Goal: Navigation & Orientation: Find specific page/section

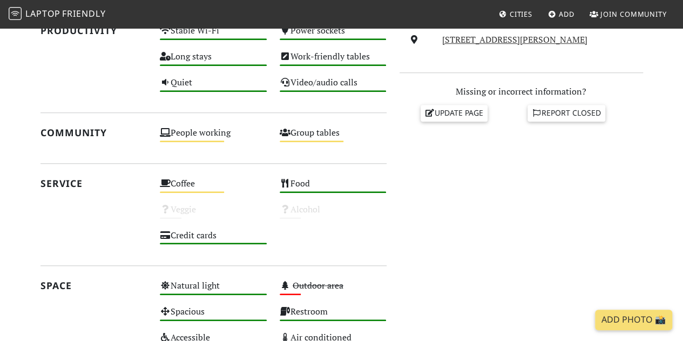
scroll to position [416, 0]
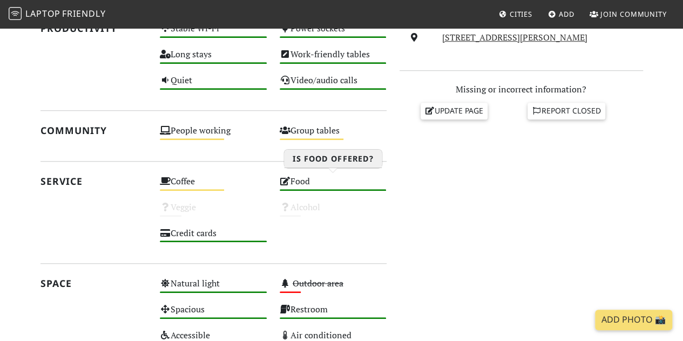
click at [303, 180] on div "Food High" at bounding box center [333, 186] width 120 height 26
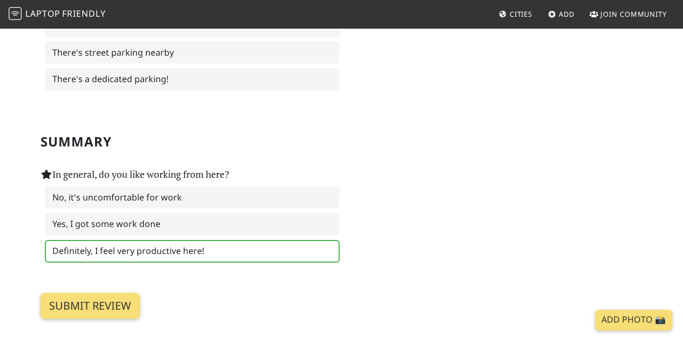
scroll to position [1580, 0]
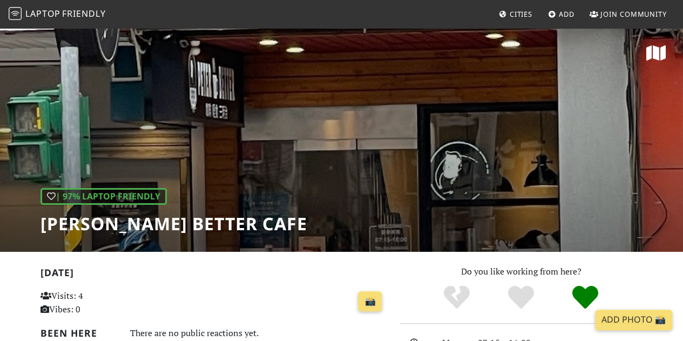
click at [74, 15] on span "Friendly" at bounding box center [83, 14] width 43 height 12
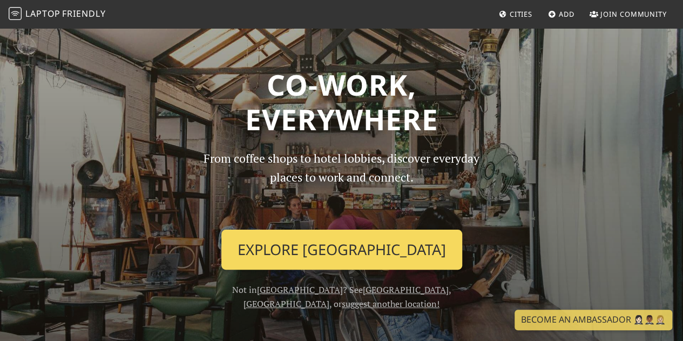
click at [329, 250] on link "Explore Taipei" at bounding box center [341, 249] width 241 height 40
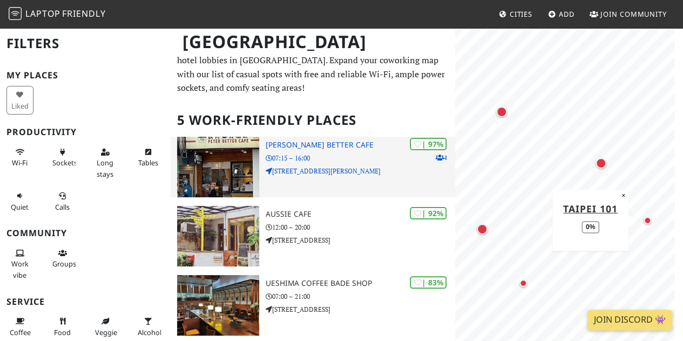
scroll to position [11, 0]
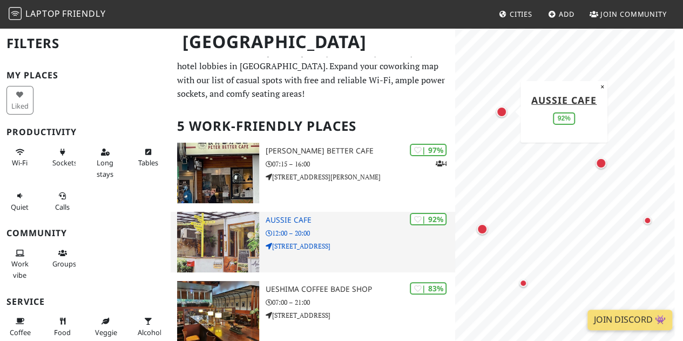
click at [291, 218] on h3 "Aussie Cafe" at bounding box center [360, 219] width 189 height 9
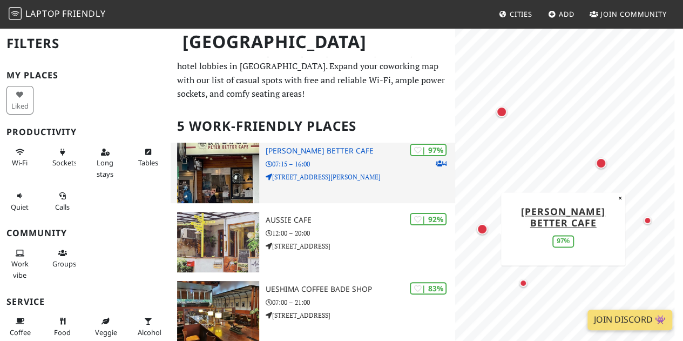
click at [309, 154] on h3 "[PERSON_NAME] Better Cafe" at bounding box center [360, 150] width 189 height 9
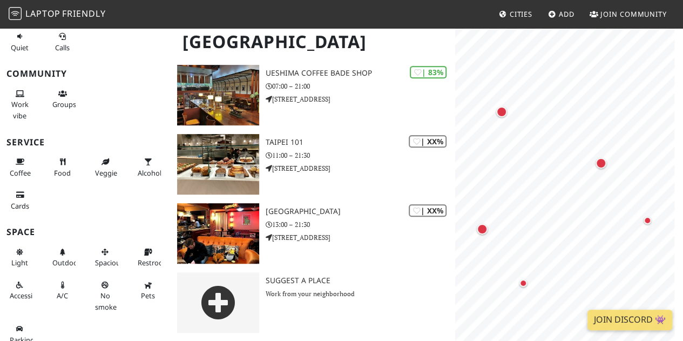
scroll to position [162, 0]
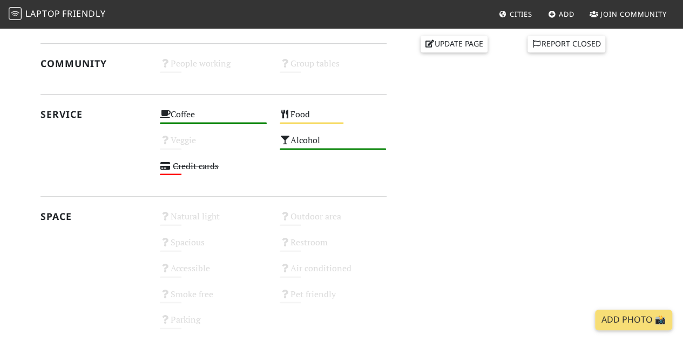
scroll to position [540, 0]
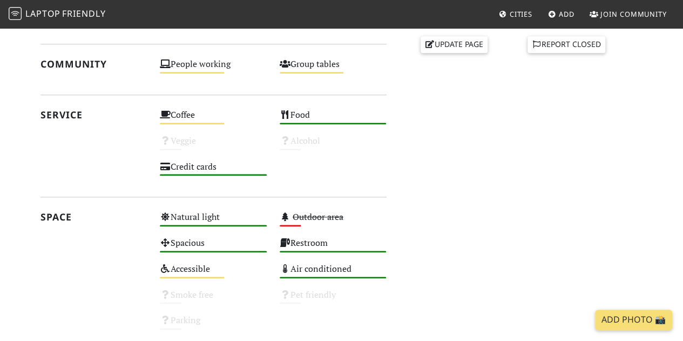
scroll to position [486, 0]
